Goal: Information Seeking & Learning: Learn about a topic

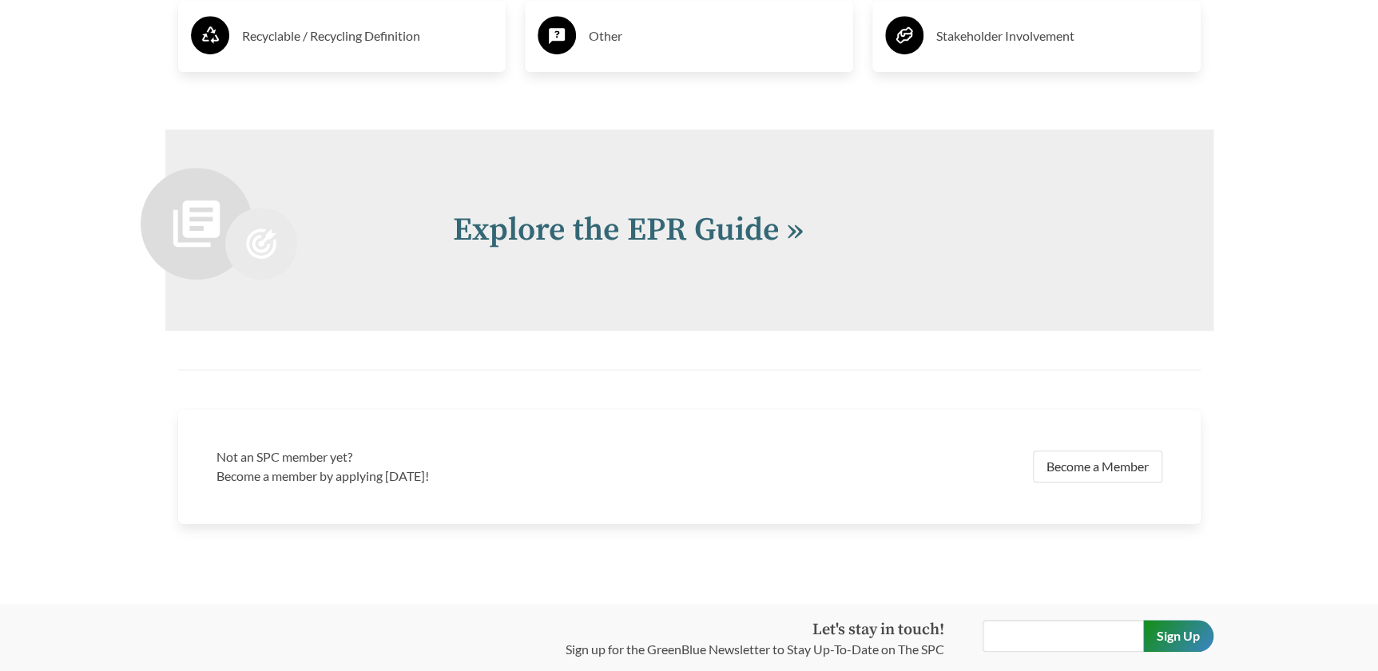
scroll to position [3382, 0]
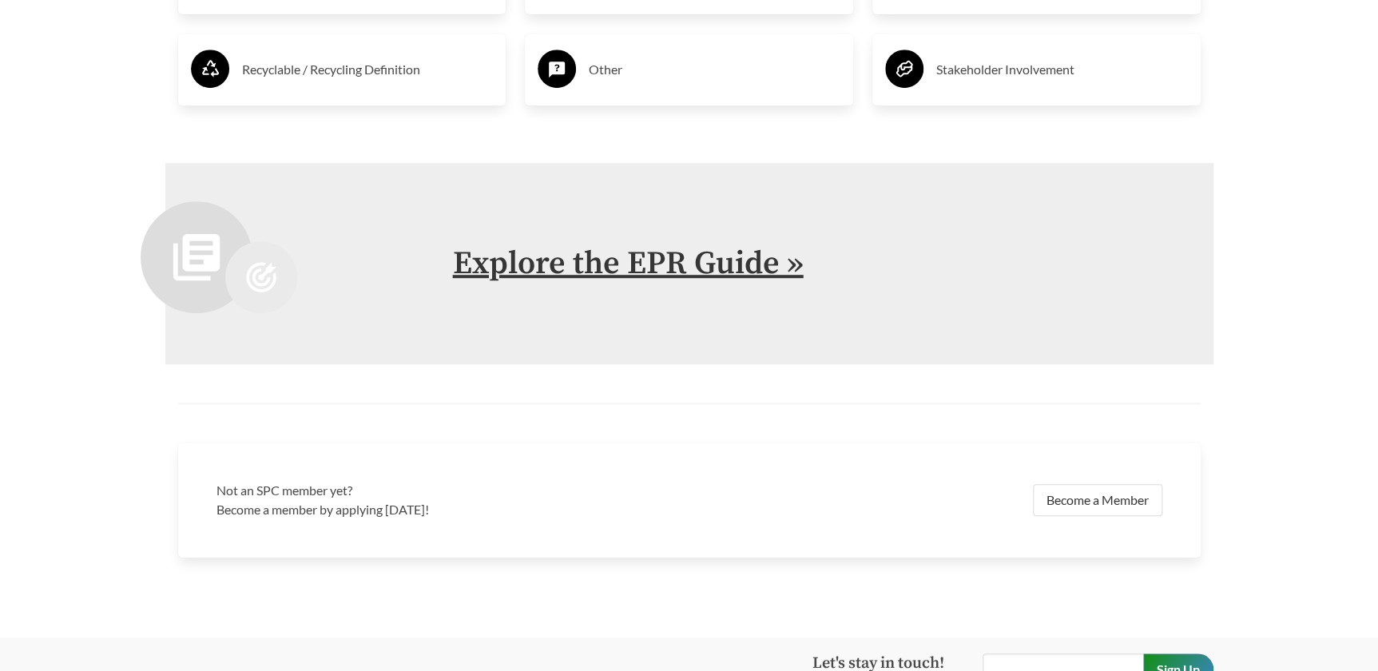
click at [760, 284] on link "Explore the EPR Guide »" at bounding box center [628, 264] width 351 height 40
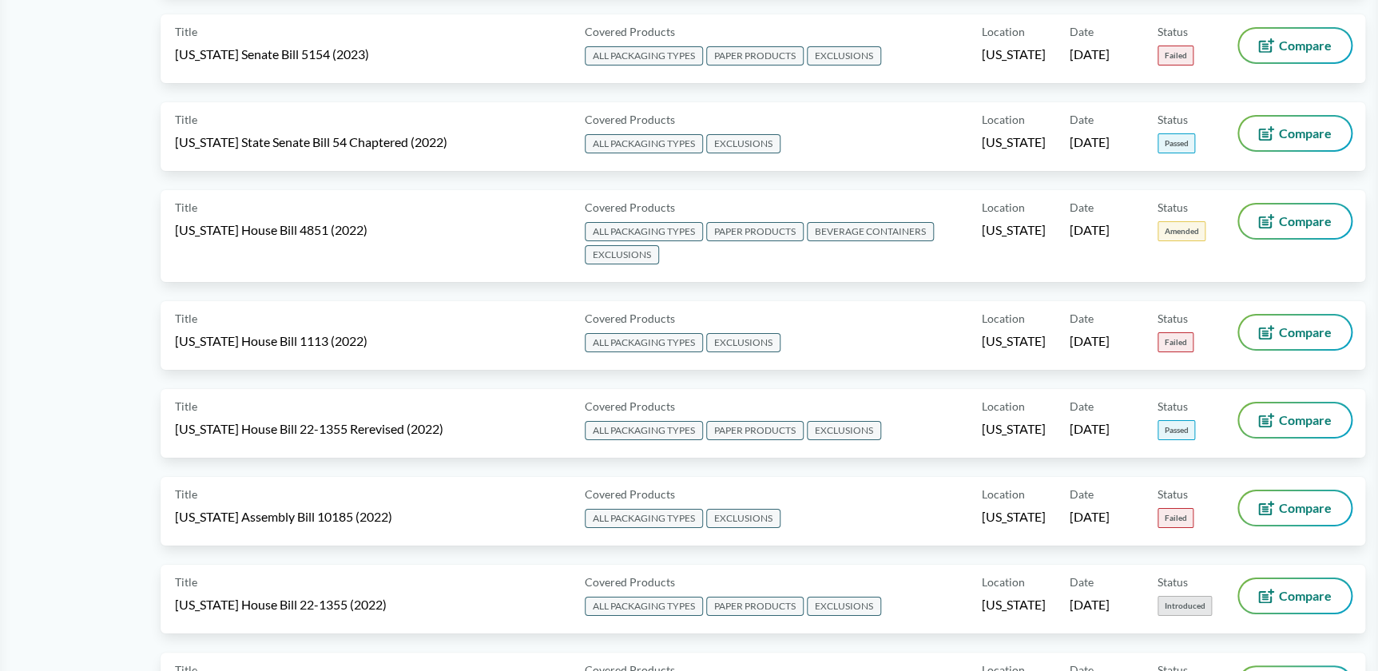
scroll to position [5809, 0]
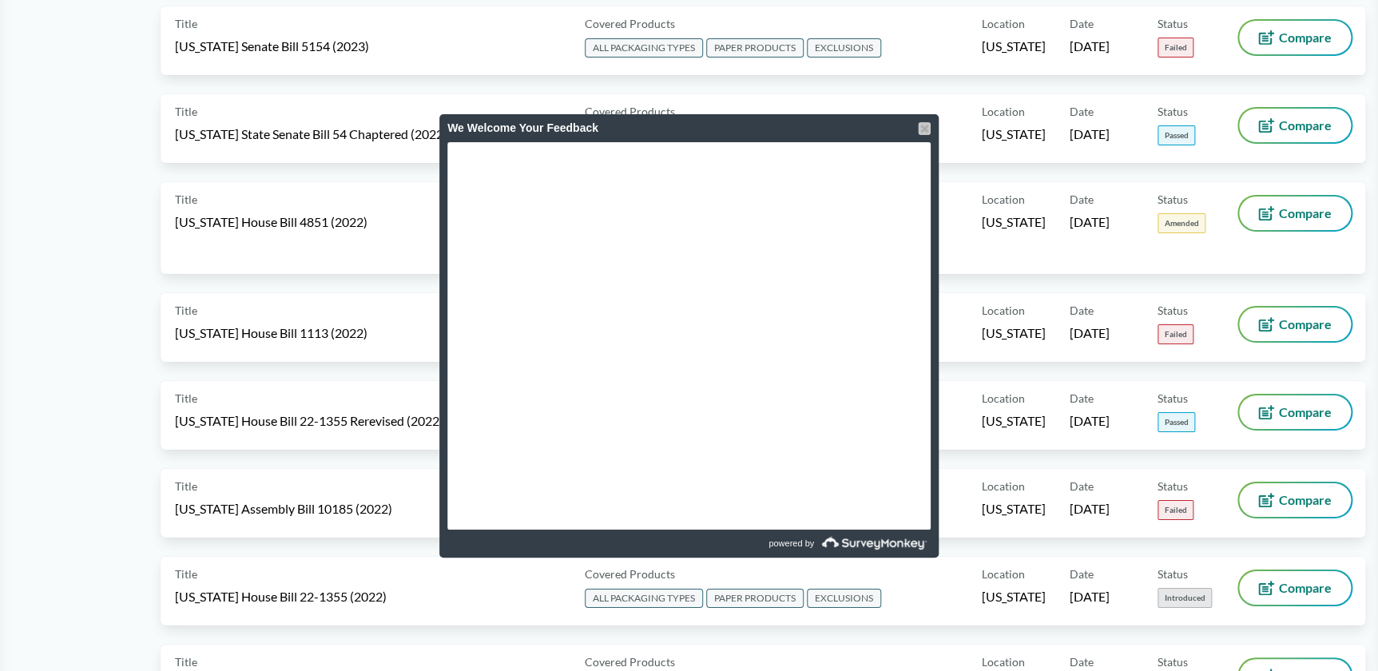
click at [924, 125] on div at bounding box center [924, 128] width 13 height 13
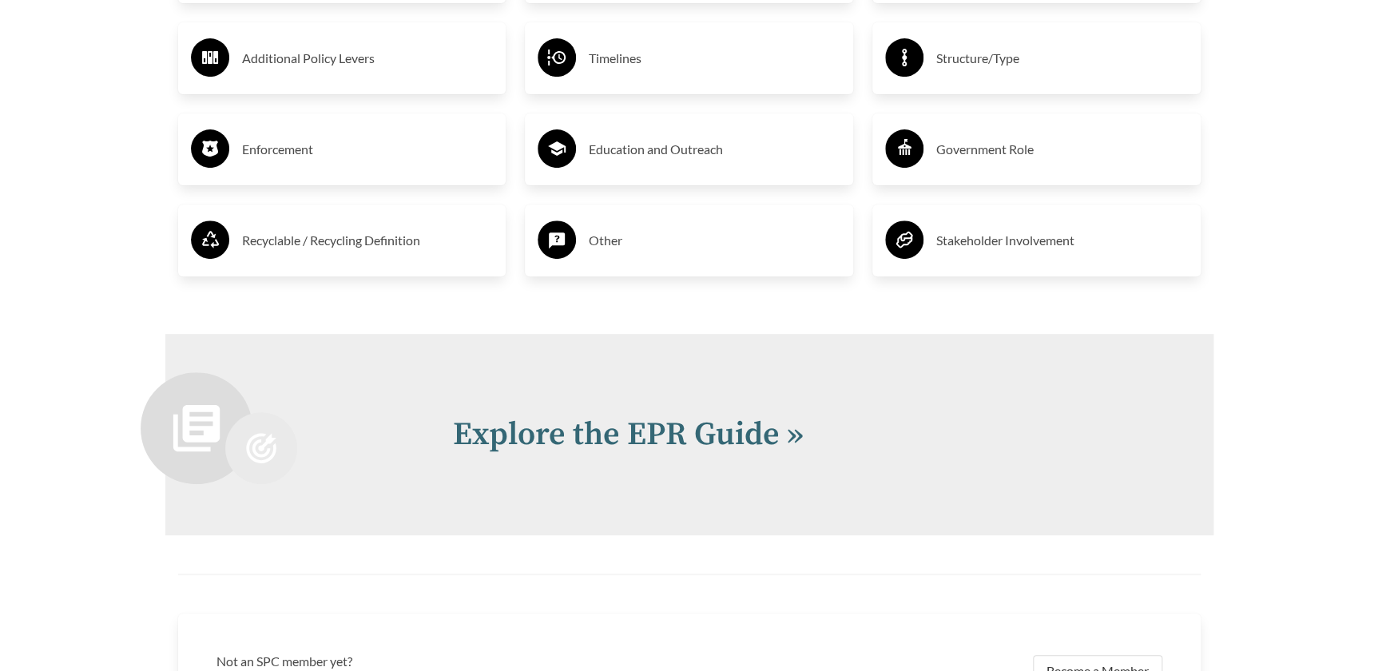
scroll to position [3340, 0]
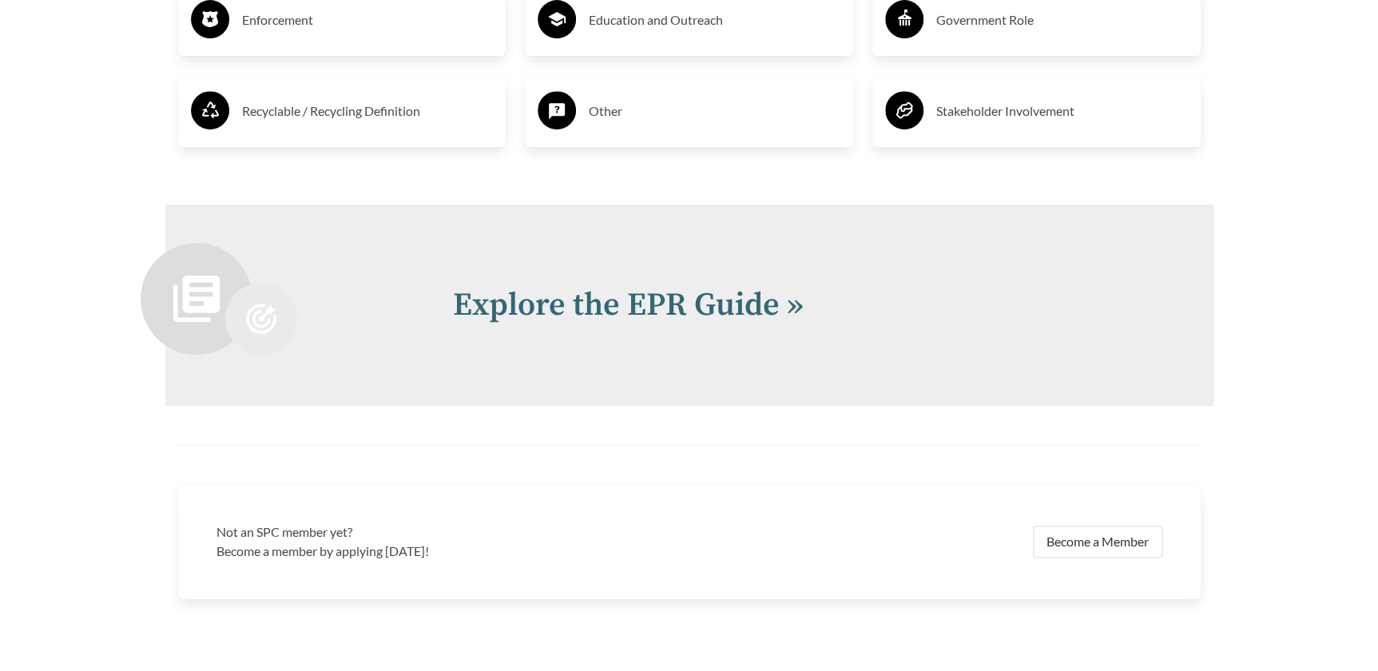
click at [323, 124] on h3 "Recyclable / Recycling Definition" at bounding box center [368, 111] width 252 height 26
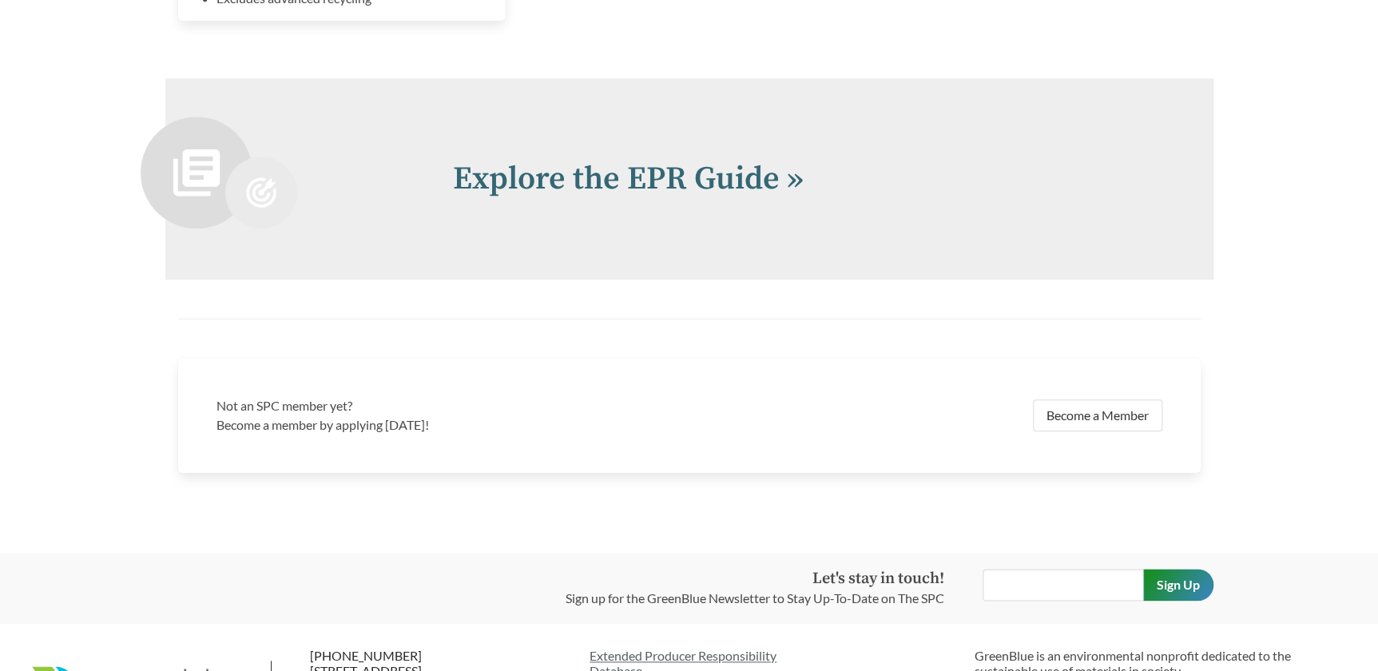
scroll to position [3553, 0]
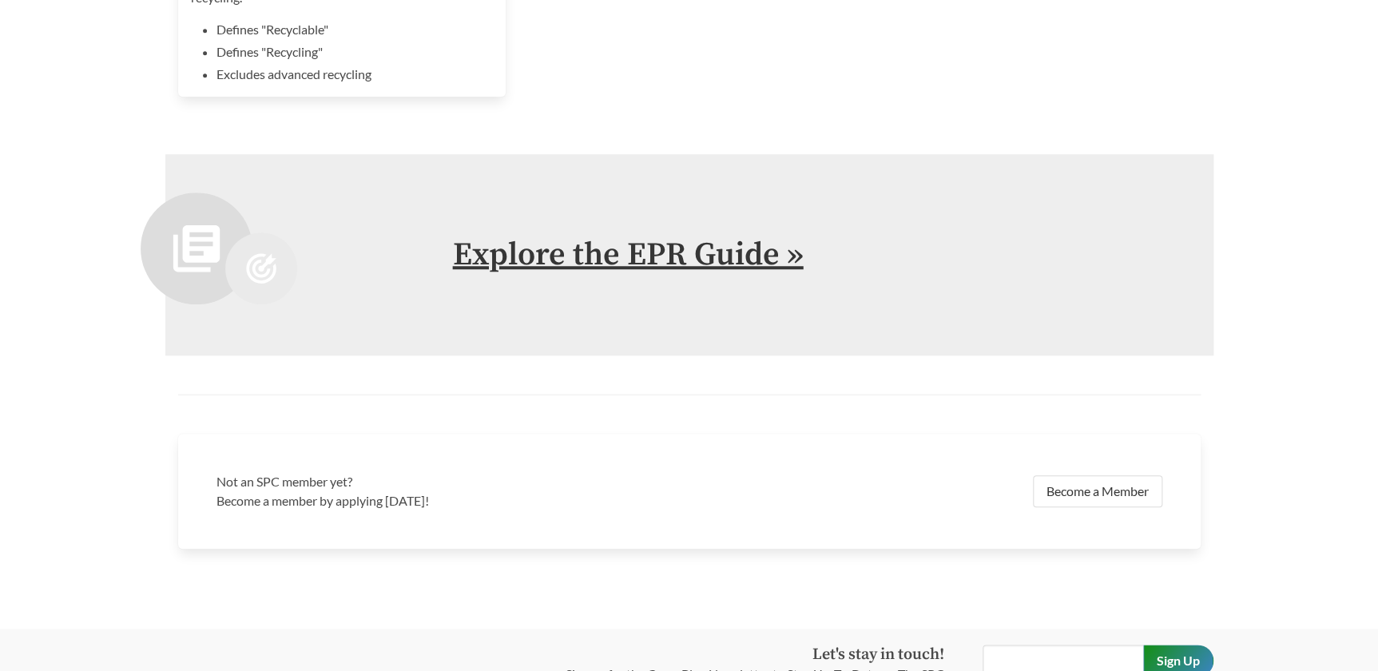
click at [578, 275] on link "Explore the EPR Guide »" at bounding box center [628, 255] width 351 height 40
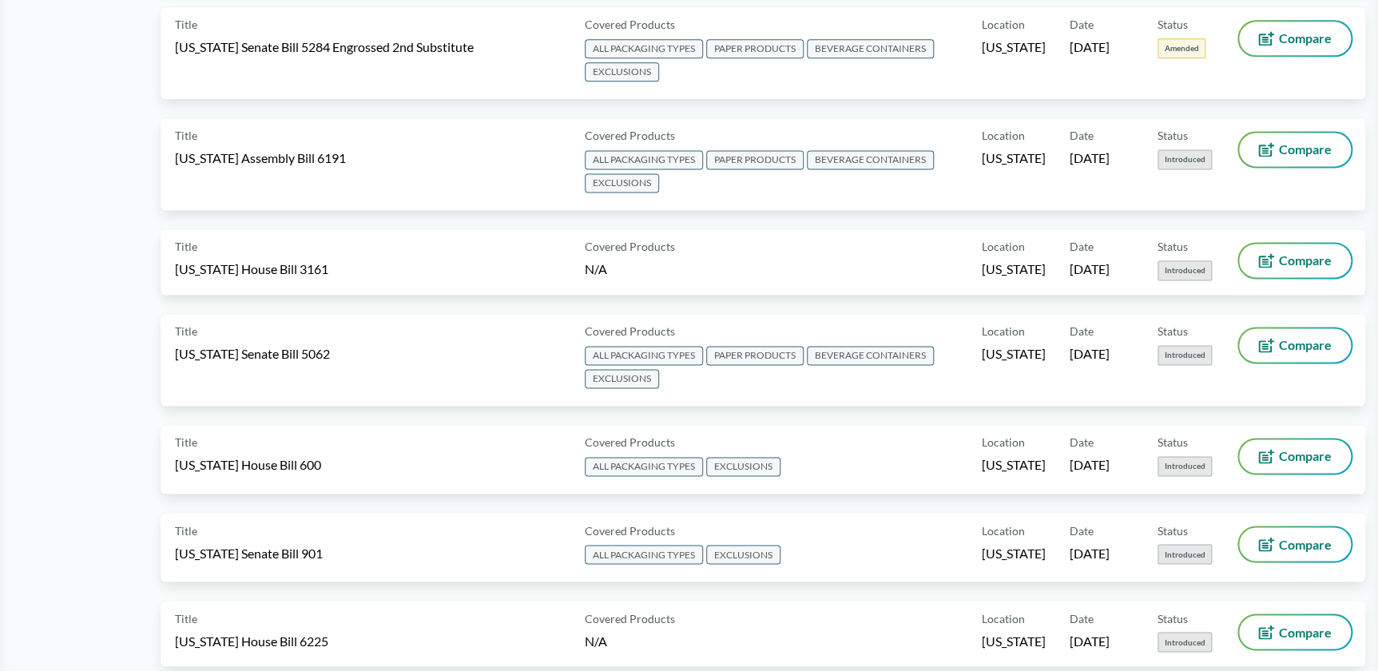
scroll to position [1016, 0]
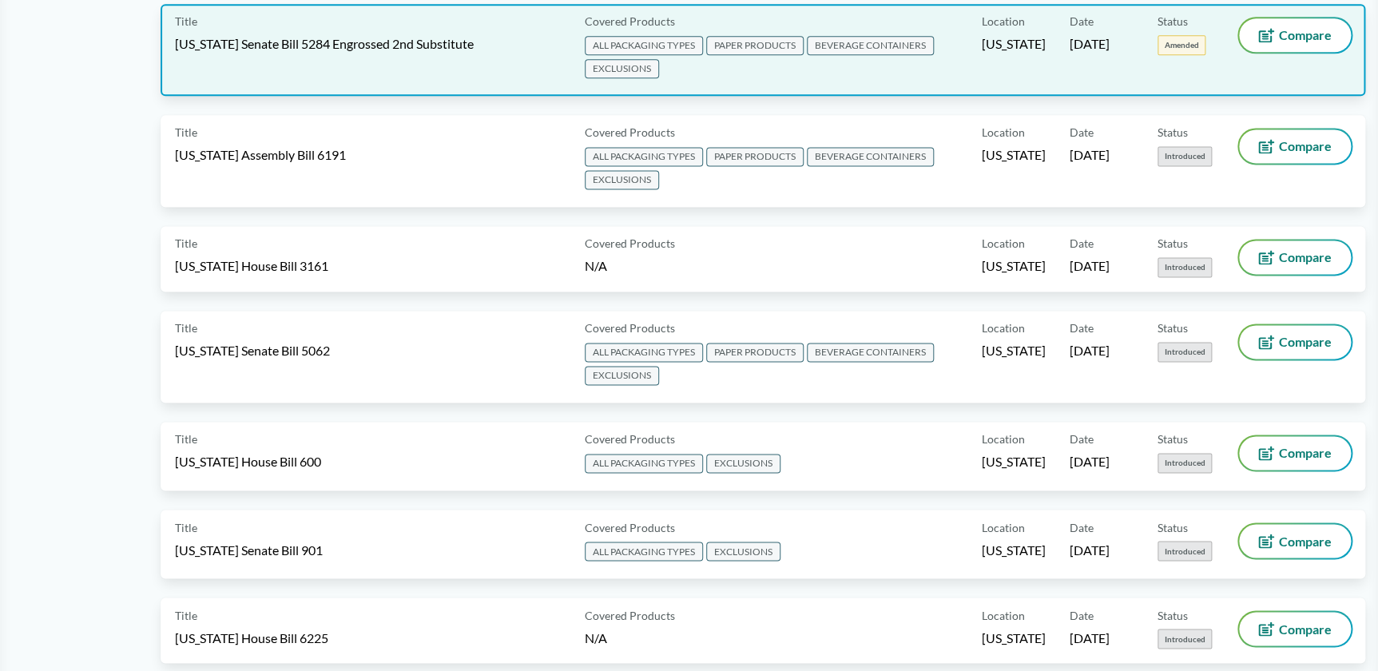
click at [659, 78] on span "EXCLUSIONS" at bounding box center [622, 68] width 74 height 19
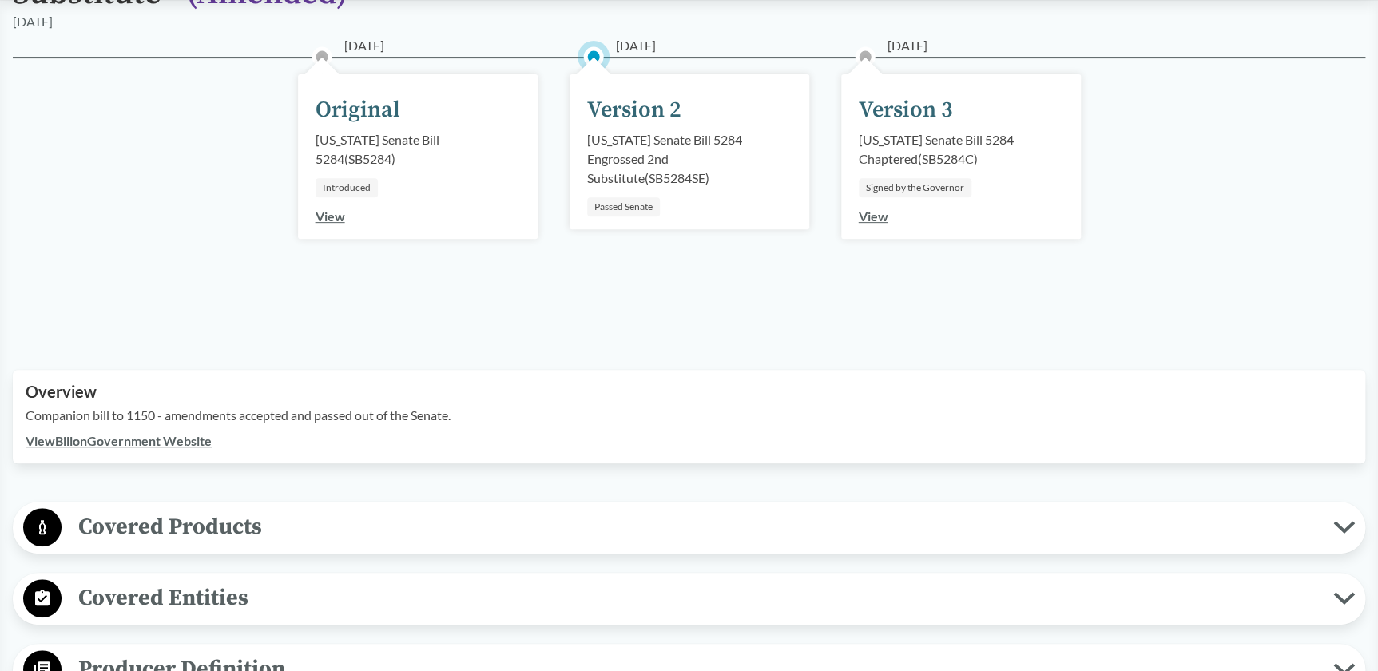
scroll to position [508, 0]
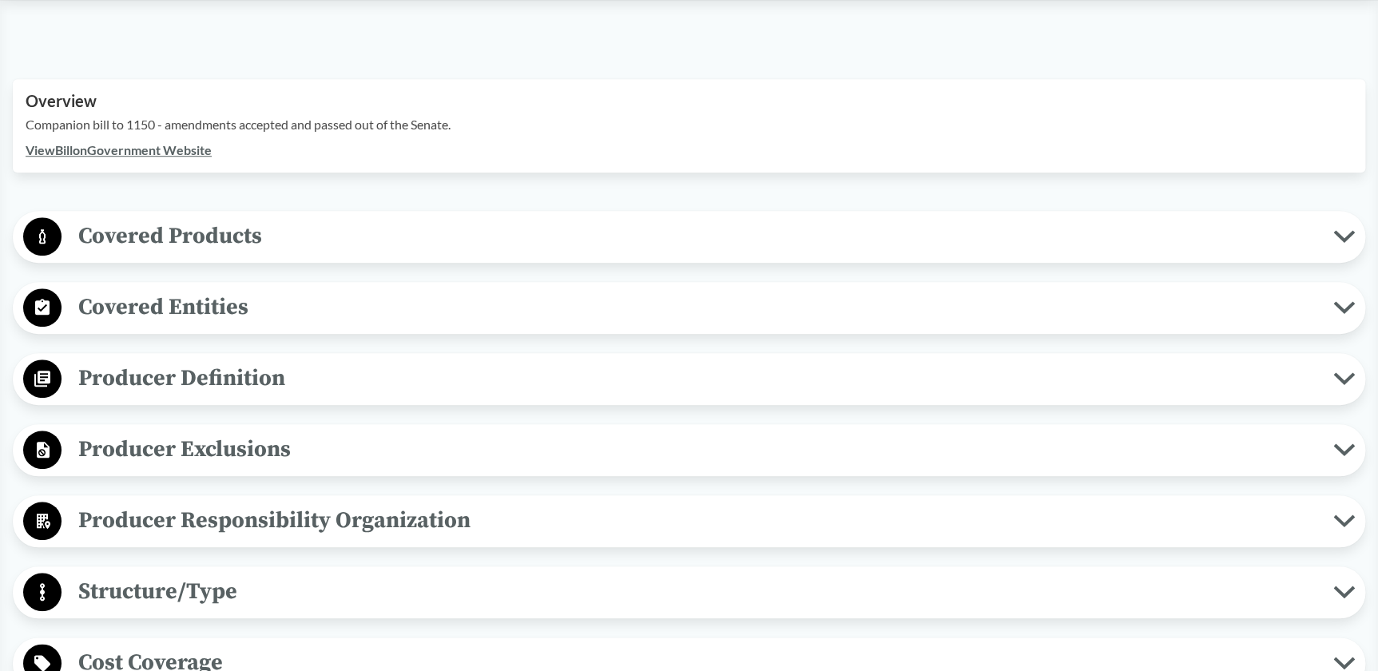
click at [1217, 240] on span "Covered Products" at bounding box center [698, 236] width 1272 height 36
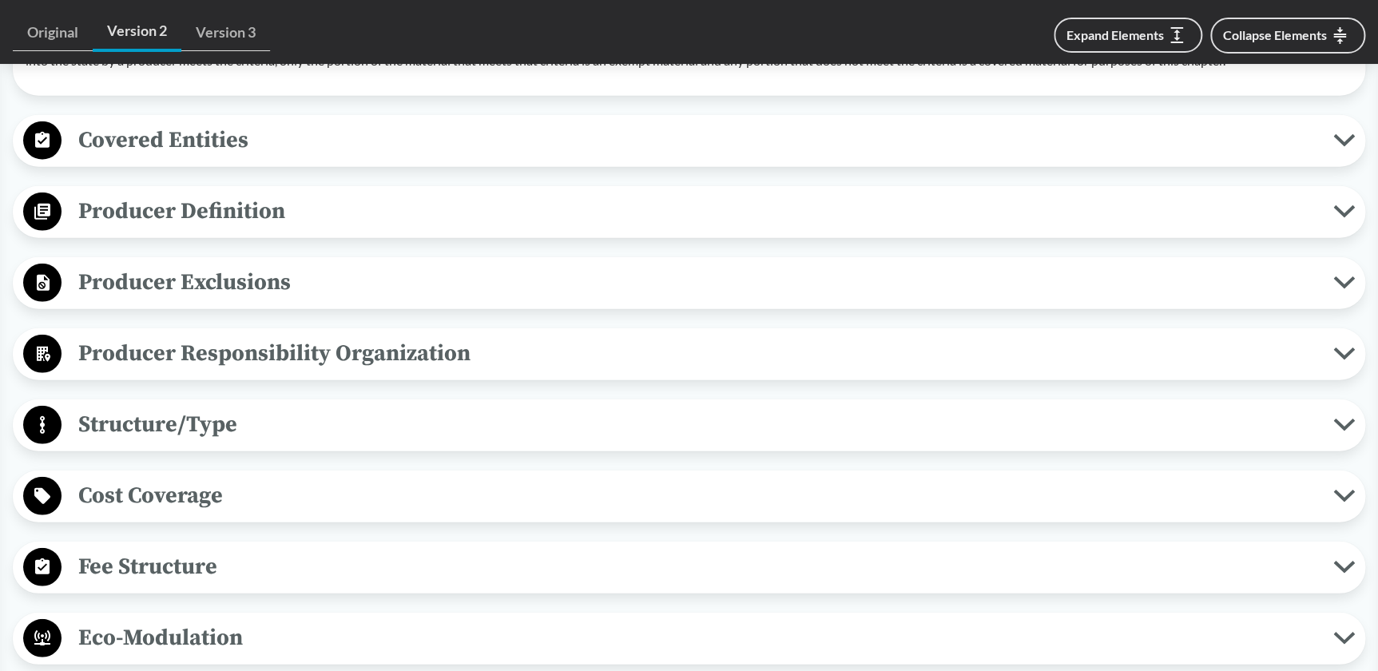
scroll to position [1888, 0]
